Goal: Navigation & Orientation: Find specific page/section

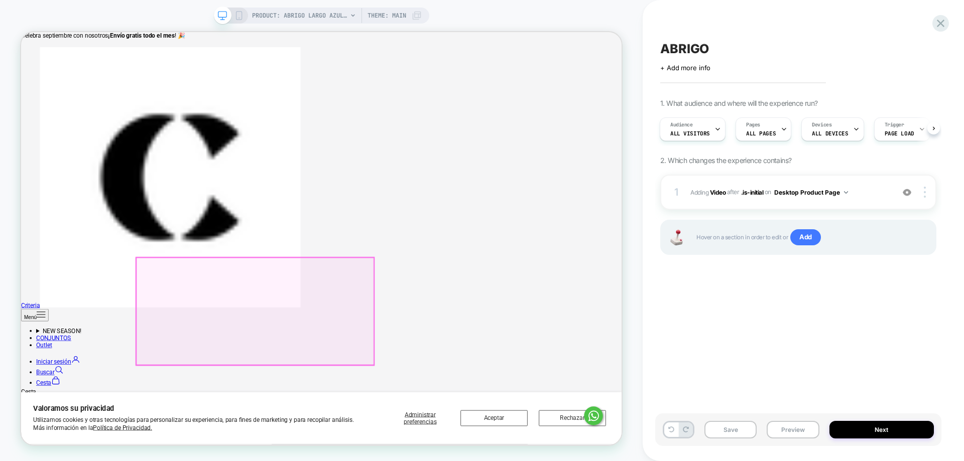
scroll to position [113, 0]
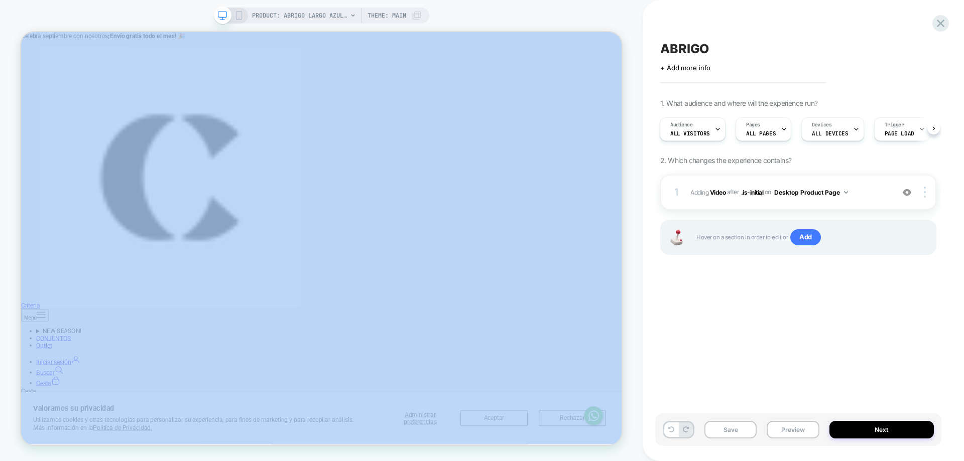
click at [650, 287] on div "PRODUCT: Abrigo Largo Azul para Mujer PRODUCT: Abrigo Largo Azul para Mujer The…" at bounding box center [482, 230] width 964 height 461
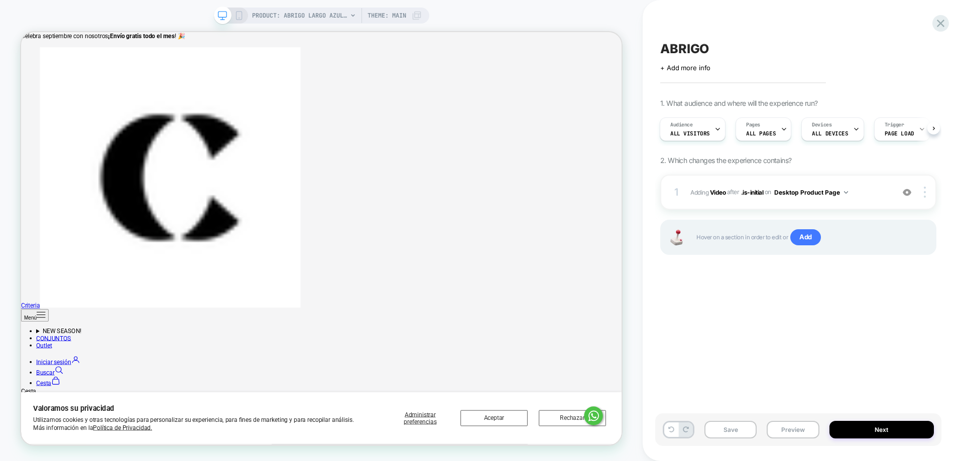
click at [689, 347] on div "ABRIGO Click to edit experience details + Add more info 1. What audience and wh…" at bounding box center [798, 230] width 286 height 441
click at [818, 311] on div "ABRIGO Click to edit experience details + Add more info 1. What audience and wh…" at bounding box center [798, 230] width 286 height 441
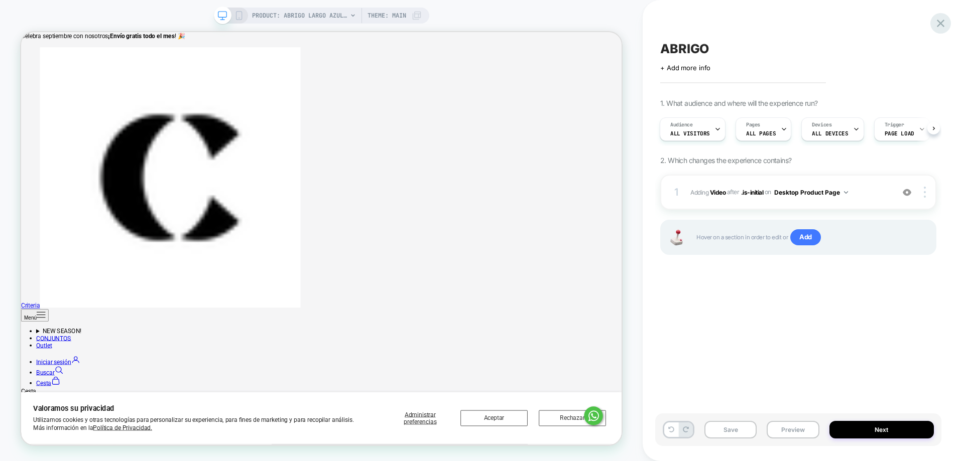
click at [939, 22] on icon at bounding box center [941, 24] width 8 height 8
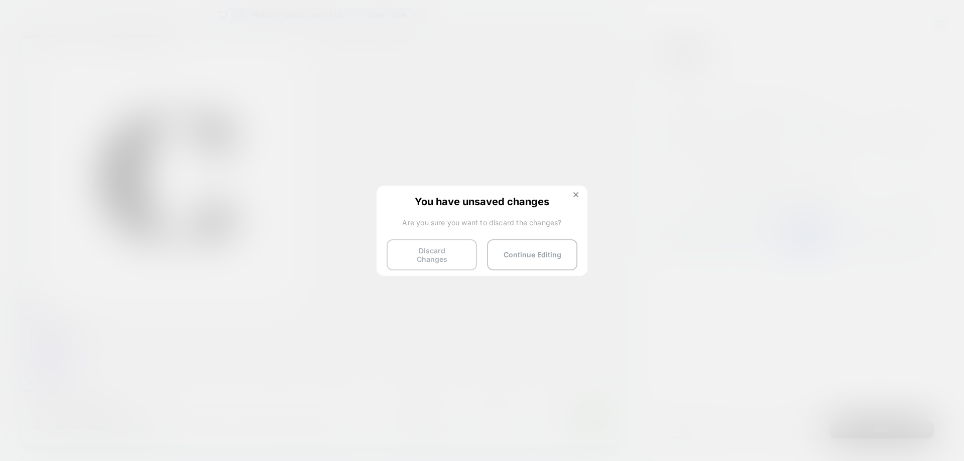
click at [471, 239] on button "Discard Changes" at bounding box center [432, 254] width 90 height 31
